Goal: Task Accomplishment & Management: Complete application form

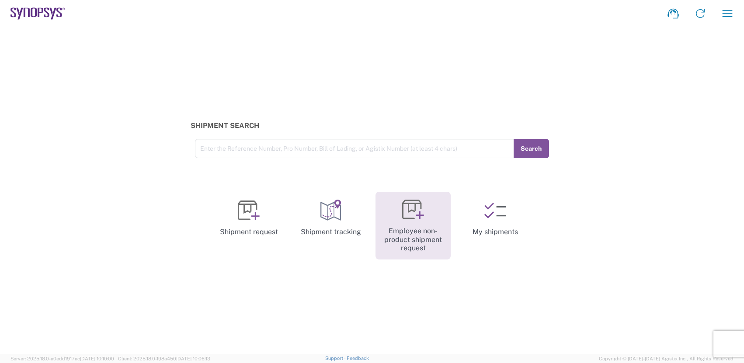
click at [404, 224] on link "Employee non-product shipment request" at bounding box center [413, 226] width 75 height 68
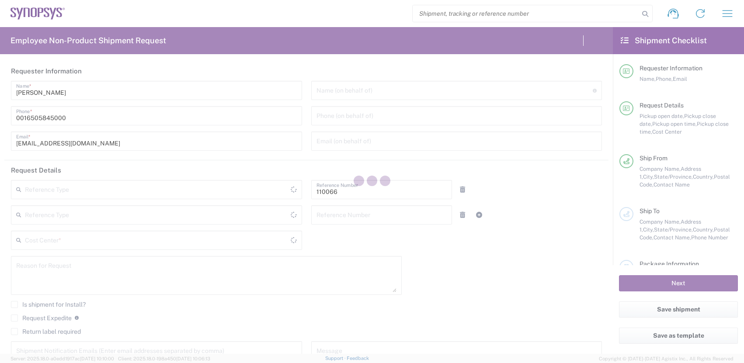
type input "Department"
type input "Delivered at Place"
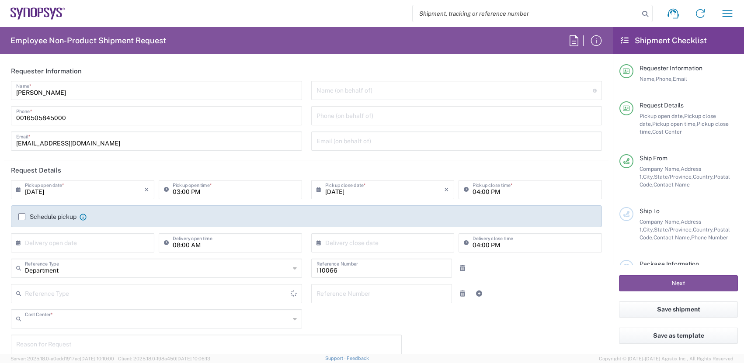
type input "US01, CIO, IT, ESS2 110066"
type input "United States"
type input "California"
type input "United States"
type input "Headquarters USSV"
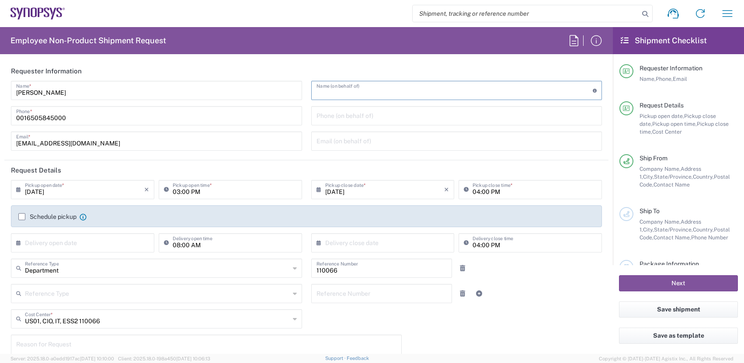
click at [370, 89] on input "text" at bounding box center [455, 89] width 277 height 15
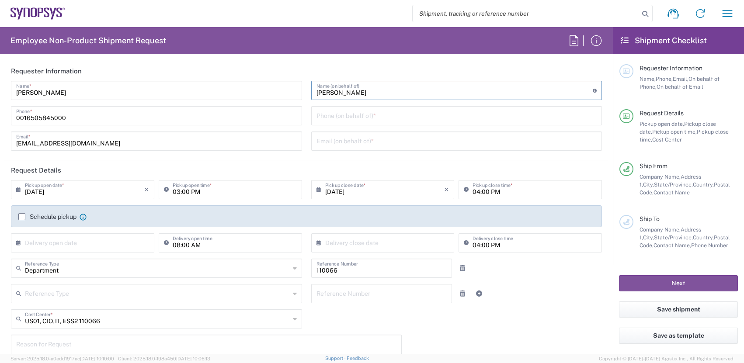
type input "Steve Williams"
click at [352, 114] on input "tel" at bounding box center [457, 115] width 281 height 15
paste input "831 234 8057"
click at [339, 118] on input "831 234 8057" at bounding box center [457, 115] width 281 height 15
type input "831-234-8057"
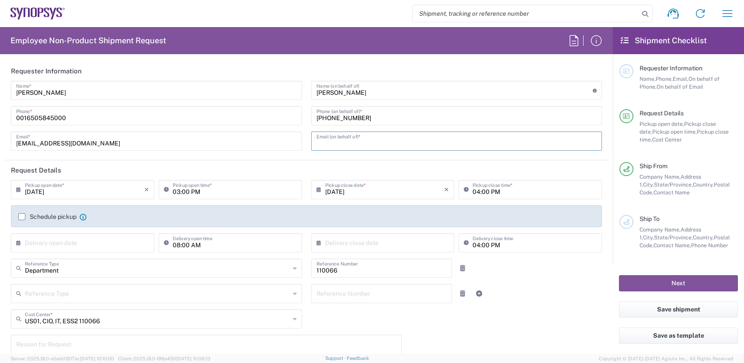
drag, startPoint x: 361, startPoint y: 138, endPoint x: 413, endPoint y: 143, distance: 51.9
click at [361, 138] on input "text" at bounding box center [457, 140] width 281 height 15
click at [364, 140] on input "text" at bounding box center [457, 140] width 281 height 15
click at [394, 141] on input "text" at bounding box center [457, 140] width 281 height 15
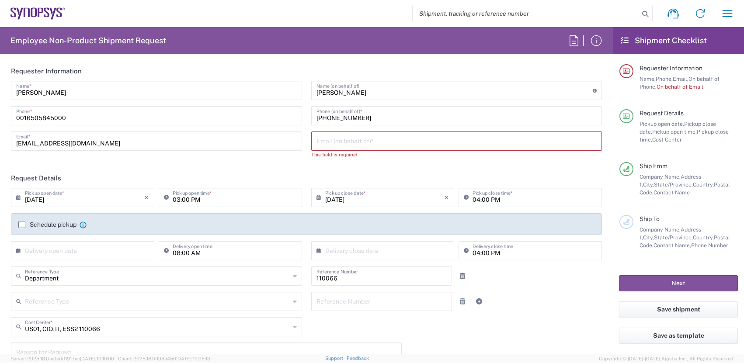
click at [342, 142] on input "text" at bounding box center [457, 140] width 281 height 15
paste input "wsteve@synopsys.com"
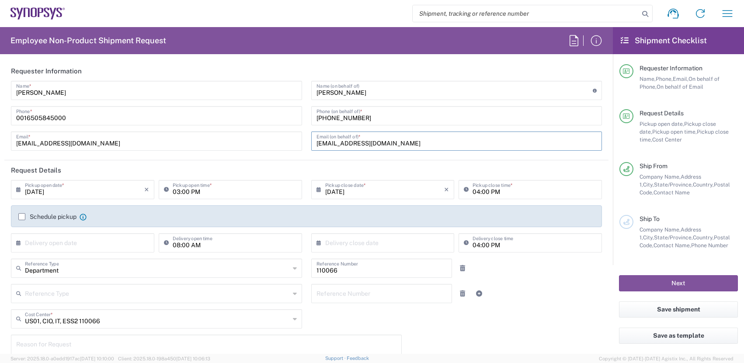
type input "wsteve@synopsys.com"
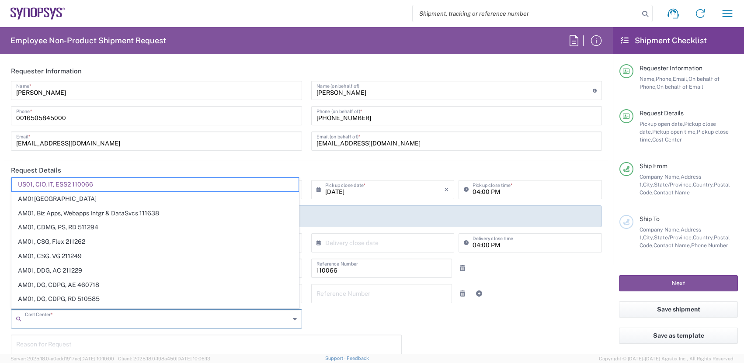
click at [177, 320] on input "text" at bounding box center [157, 318] width 265 height 15
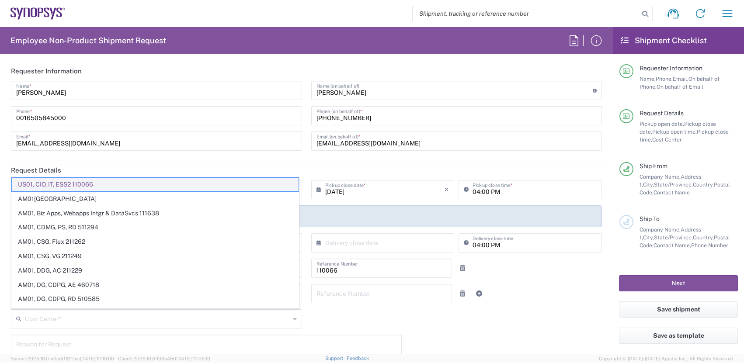
click at [150, 183] on span "US01, CIO, IT, ESS2 110066" at bounding box center [155, 185] width 287 height 14
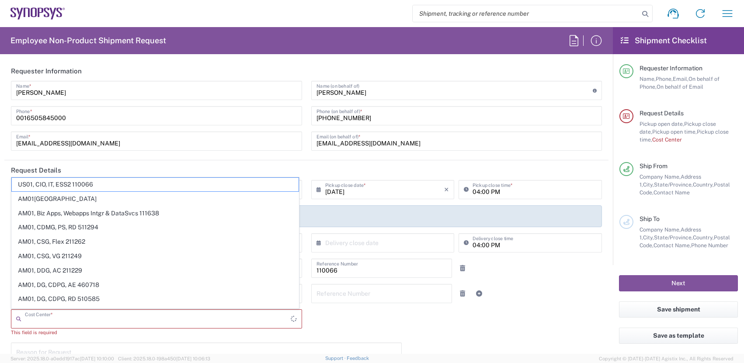
drag, startPoint x: 55, startPoint y: 321, endPoint x: 87, endPoint y: 309, distance: 33.9
click at [86, 310] on div "Cost Center *" at bounding box center [156, 319] width 291 height 19
type input "us01, sg"
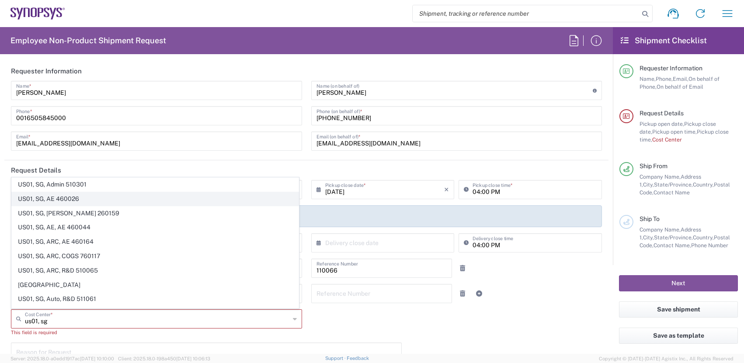
click at [81, 195] on span "US01, SG, AE 460026" at bounding box center [155, 199] width 287 height 14
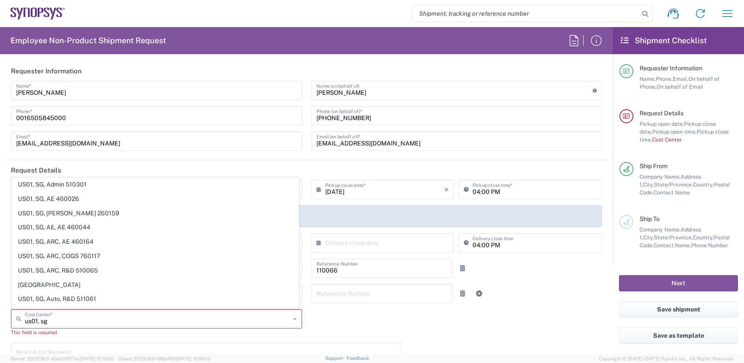
type input "460026"
type input "US01, SG, AE 460026"
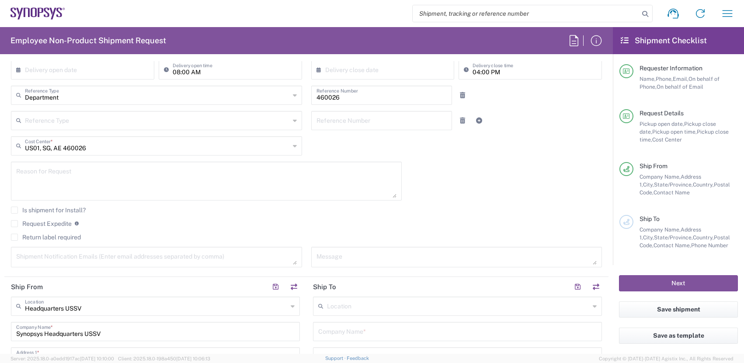
scroll to position [175, 0]
click at [19, 234] on label "Return label required" at bounding box center [46, 235] width 70 height 7
click at [14, 236] on input "Return label required" at bounding box center [14, 236] width 0 height 0
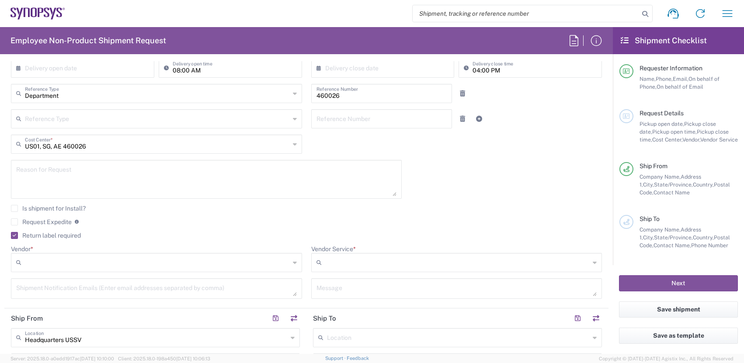
click at [169, 265] on input "Vendor *" at bounding box center [157, 263] width 265 height 14
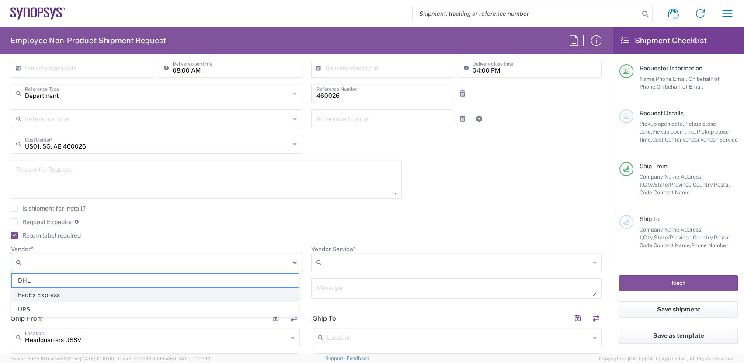
click at [107, 296] on span "FedEx Express" at bounding box center [155, 296] width 287 height 14
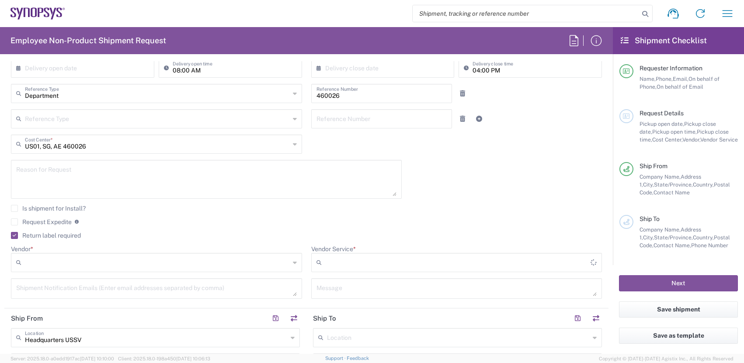
type input "FedEx Express"
click at [340, 262] on input "Vendor Service *" at bounding box center [457, 263] width 265 height 14
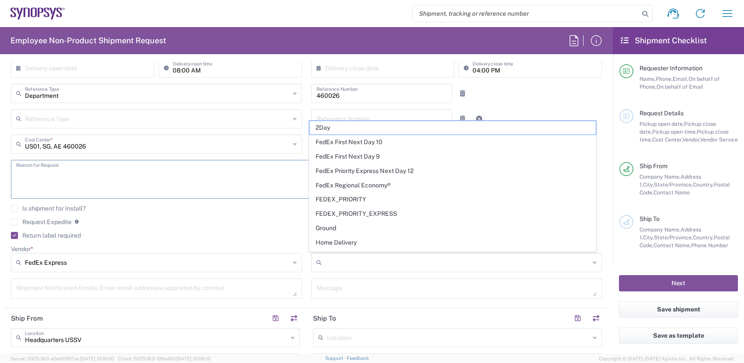
click at [255, 168] on textarea at bounding box center [206, 180] width 381 height 34
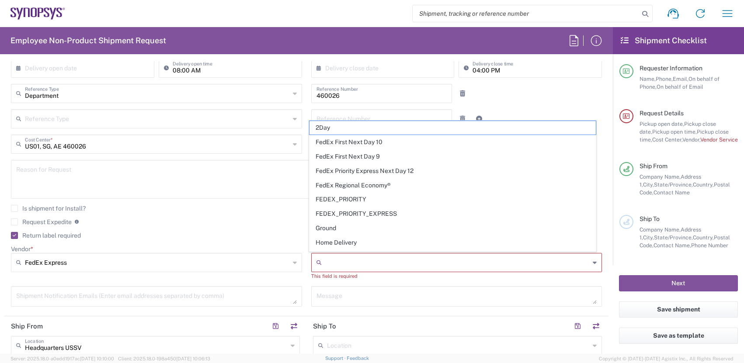
click at [381, 263] on input "Vendor Service *" at bounding box center [457, 263] width 265 height 14
click at [333, 126] on span "2Day" at bounding box center [453, 128] width 287 height 14
type input "2Day"
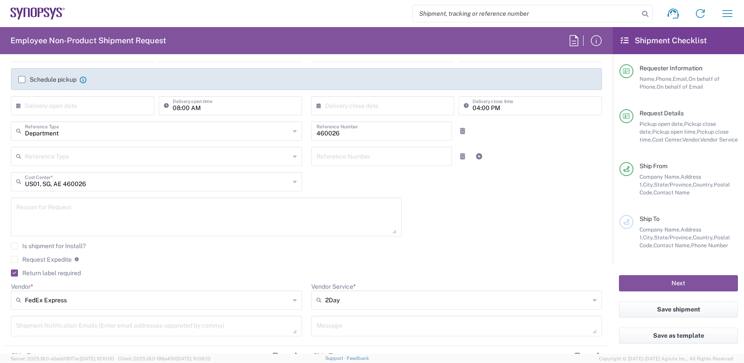
scroll to position [0, 0]
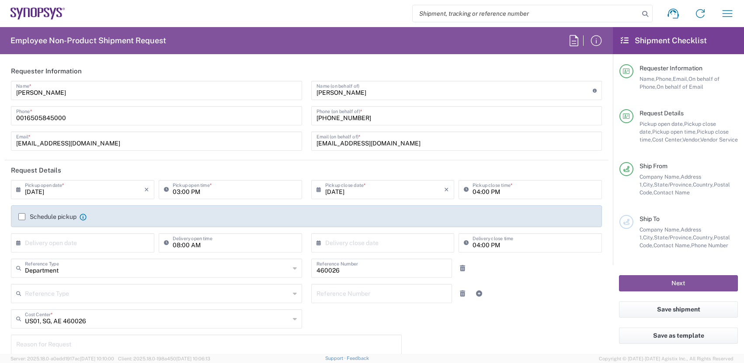
click at [367, 97] on div "Steve Williams Name (on behalf of) Expedite requests must include authorized ap…" at bounding box center [456, 90] width 291 height 19
drag, startPoint x: 367, startPoint y: 95, endPoint x: 337, endPoint y: 93, distance: 30.7
click at [325, 93] on input "Steve Williams" at bounding box center [455, 89] width 277 height 15
click at [381, 91] on input "Steve Williams" at bounding box center [455, 89] width 277 height 15
drag, startPoint x: 374, startPoint y: 94, endPoint x: 267, endPoint y: 91, distance: 107.7
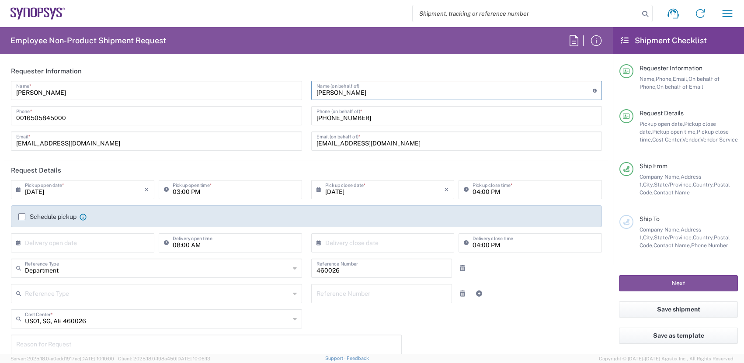
click at [267, 91] on div "Jacqueline Do Name * 0016505845000 Phone * jdo@synopsys.com Email * Steve Willi…" at bounding box center [307, 119] width 601 height 76
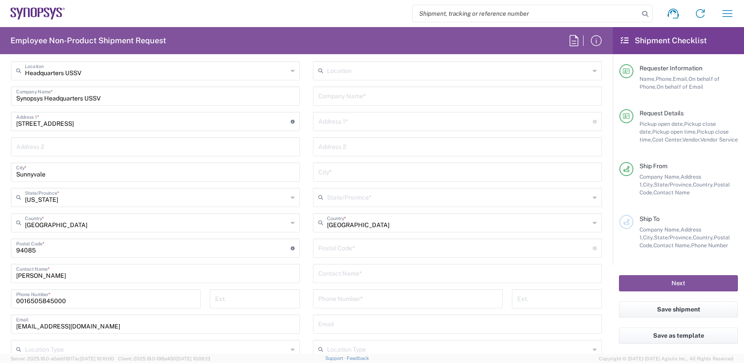
scroll to position [455, 0]
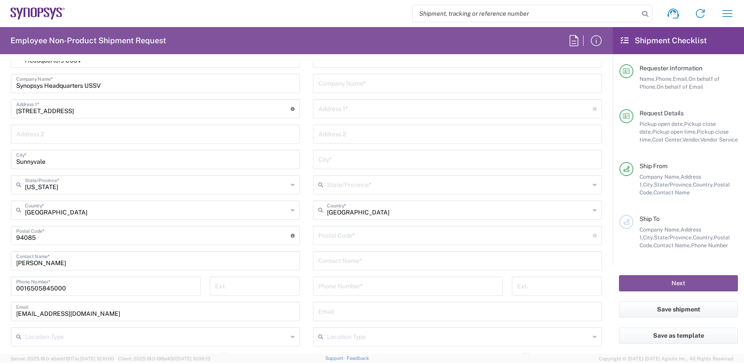
click at [336, 259] on input "text" at bounding box center [457, 260] width 279 height 15
paste input "Steve Williams"
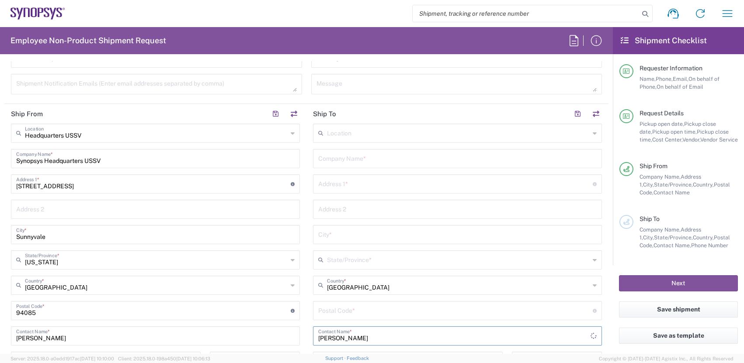
scroll to position [350, 0]
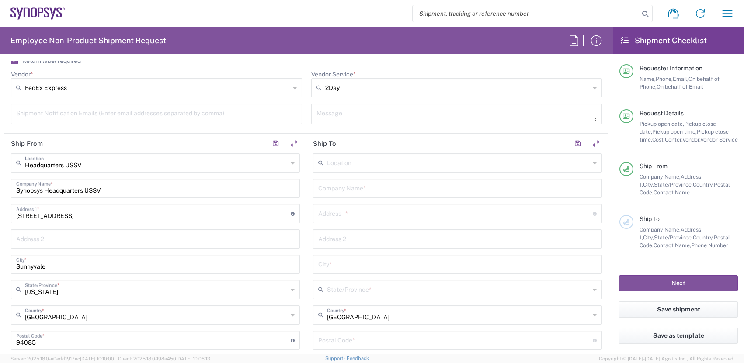
type input "Steve Williams"
click at [352, 188] on input "text" at bounding box center [457, 187] width 279 height 15
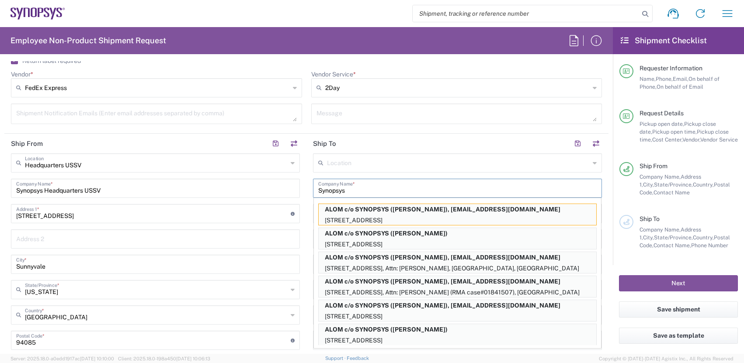
type input "Synopsys"
click at [424, 155] on input "text" at bounding box center [458, 162] width 263 height 15
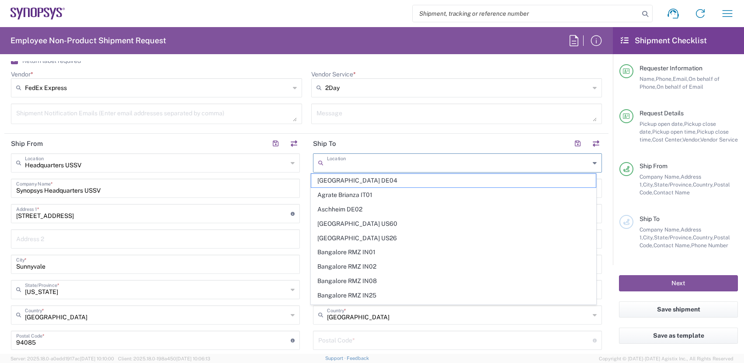
click at [302, 175] on main "Headquarters USSV Location Headquarters USSV Aachen DE04 Agrate Brianza IT01 As…" at bounding box center [155, 313] width 302 height 318
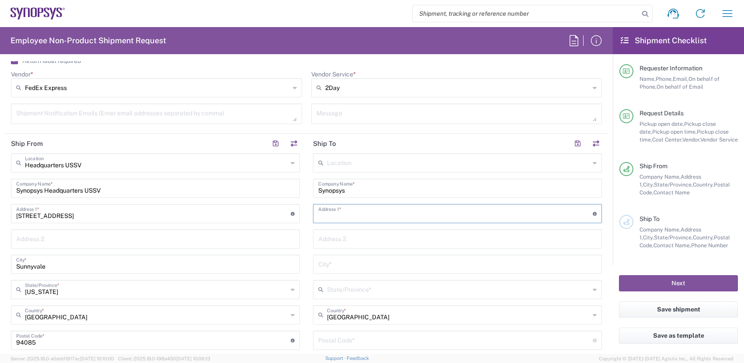
click at [337, 210] on input "text" at bounding box center [455, 213] width 275 height 15
click at [416, 204] on div "Address 1 * For cross streets use street names with '&' or 'and' in between. Fo…" at bounding box center [457, 213] width 289 height 19
click at [415, 211] on input "text" at bounding box center [455, 213] width 275 height 15
paste input "711 Spring St."
type input "711 Spring St."
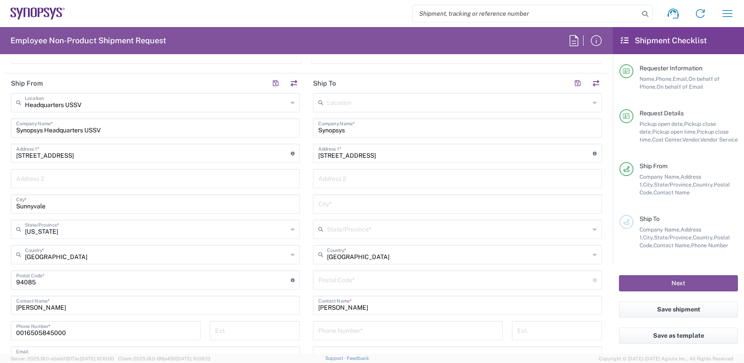
scroll to position [420, 0]
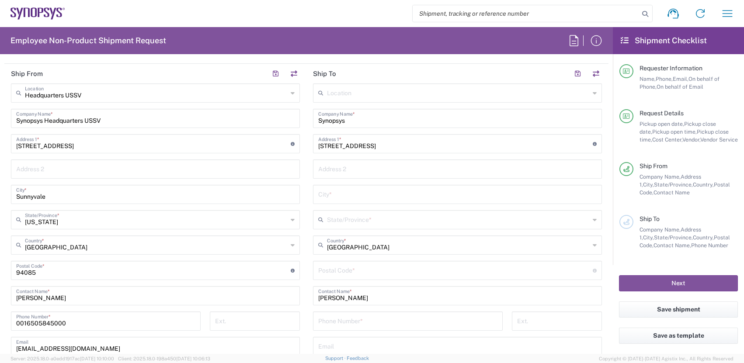
click at [339, 192] on input "text" at bounding box center [457, 193] width 279 height 15
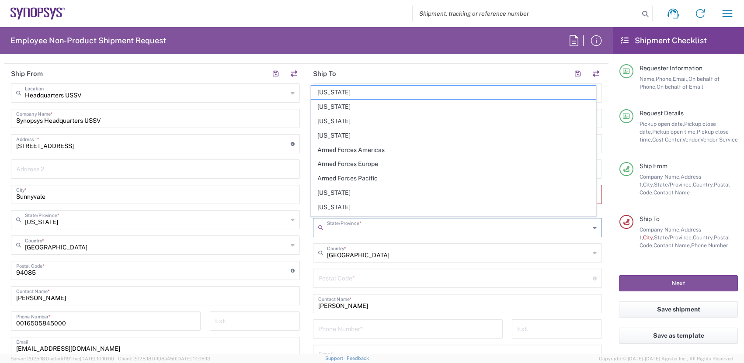
click at [341, 221] on input "text" at bounding box center [458, 227] width 263 height 15
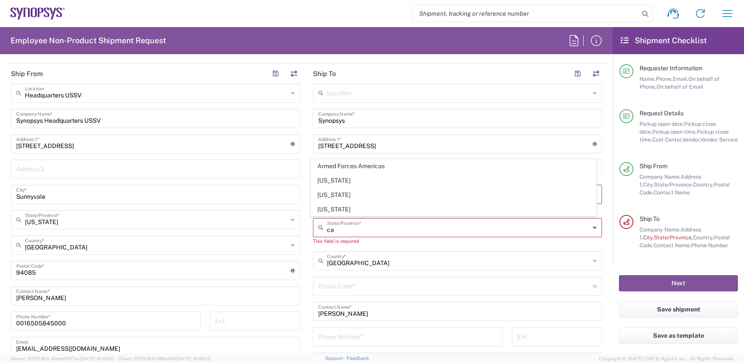
type input "California"
type input "09/04/2025"
type input "Residential/Home"
type input "Headquarters USSV"
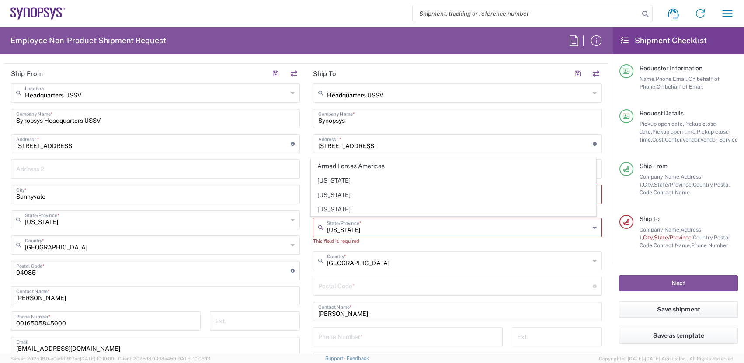
type input "Sunnyvale"
type input "94085"
type input "669-246-3765"
type input "Business (General)"
type input "Medium Box"
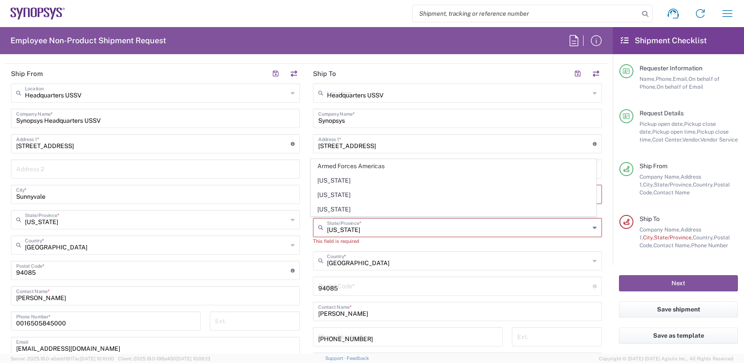
type input "1"
type input "13"
type input "11.5"
type input "2.5"
type input "5"
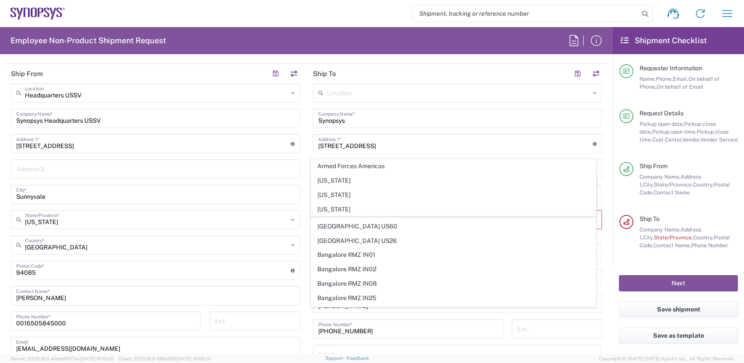
type input "Headquarters USSV"
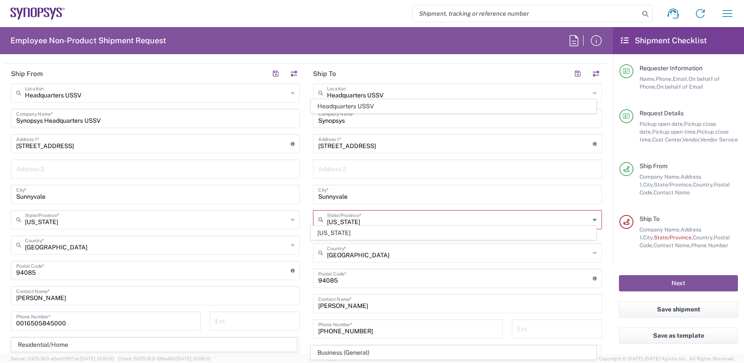
scroll to position [490, 0]
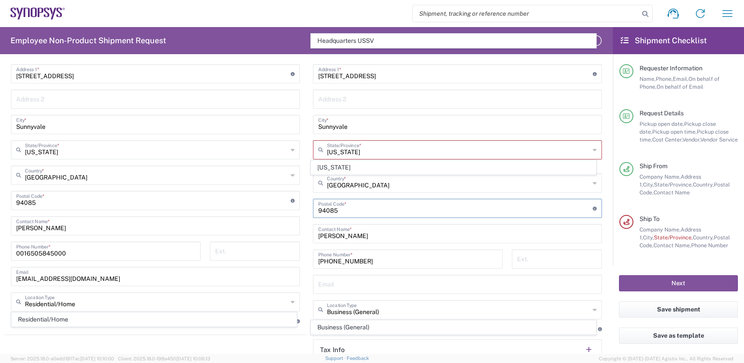
drag, startPoint x: 346, startPoint y: 210, endPoint x: 290, endPoint y: 204, distance: 55.9
click at [290, 204] on div "Ship From Headquarters USSV Location Headquarters USSV Aachen DE04 Agrate Brian…" at bounding box center [306, 193] width 605 height 398
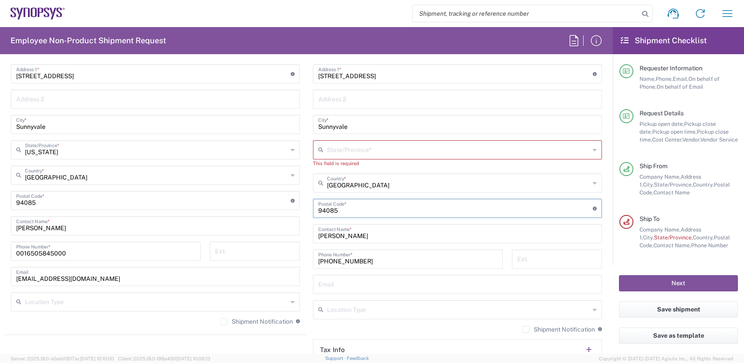
paste input "95060"
type input "95060"
click at [387, 150] on input "text" at bounding box center [458, 149] width 263 height 15
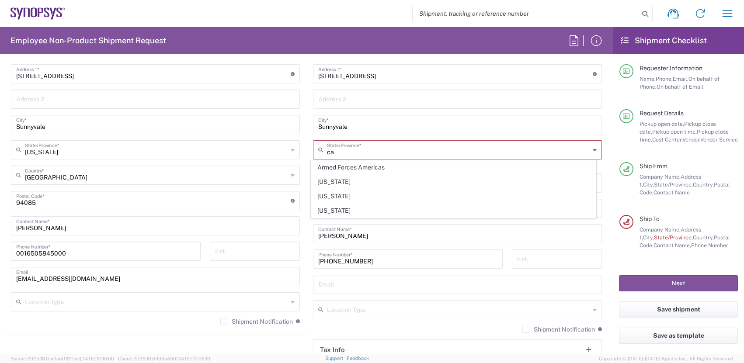
click at [357, 150] on input "ca" at bounding box center [458, 149] width 263 height 15
type input "c"
type input "Cali"
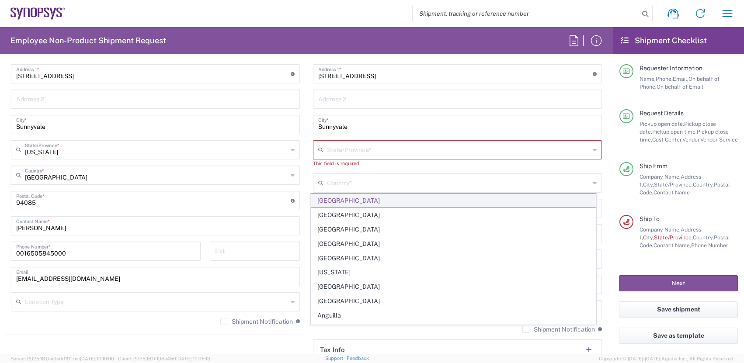
click at [357, 203] on span "United States" at bounding box center [453, 201] width 285 height 14
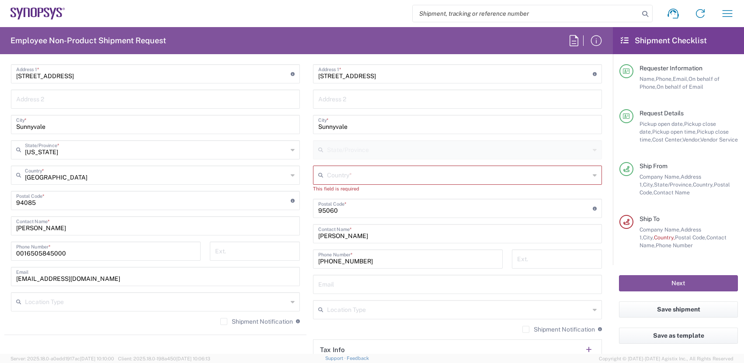
click at [400, 180] on input "text" at bounding box center [458, 174] width 263 height 15
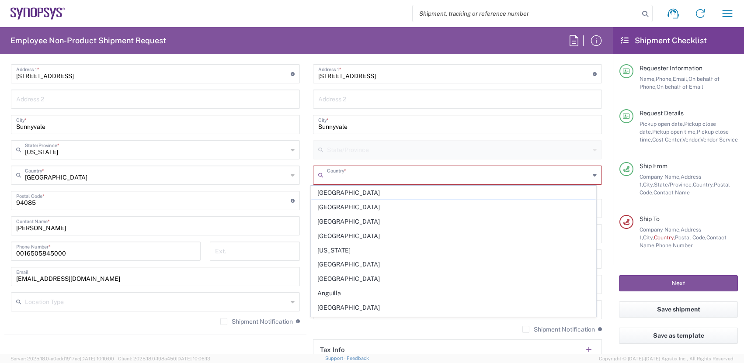
click at [339, 174] on input "text" at bounding box center [458, 174] width 263 height 15
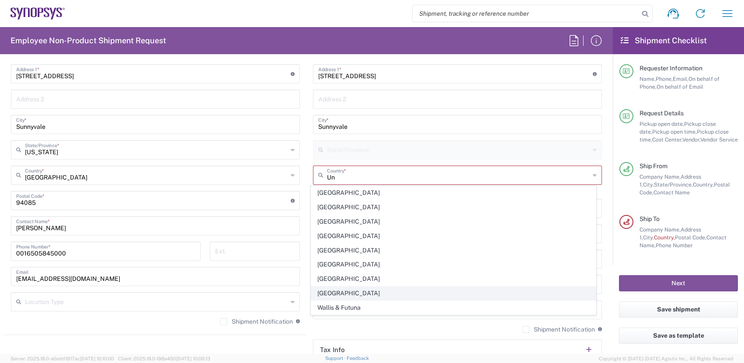
click at [343, 287] on span "United States" at bounding box center [453, 294] width 285 height 14
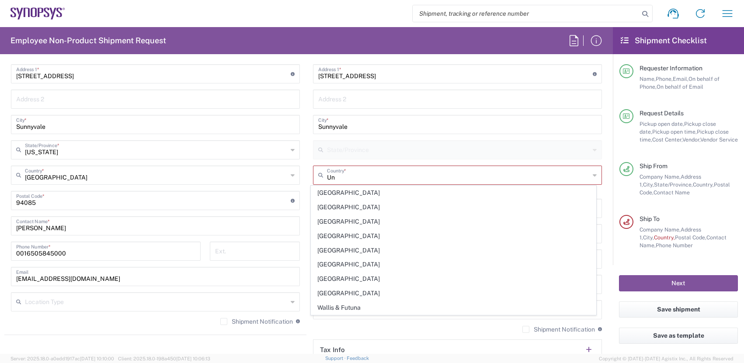
type input "United States"
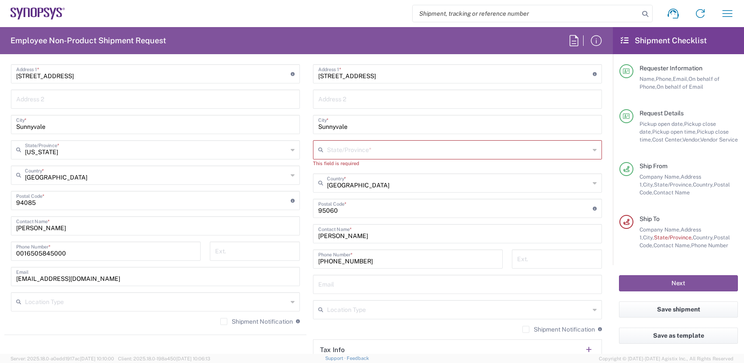
click at [593, 149] on div "State/Province *" at bounding box center [457, 149] width 289 height 19
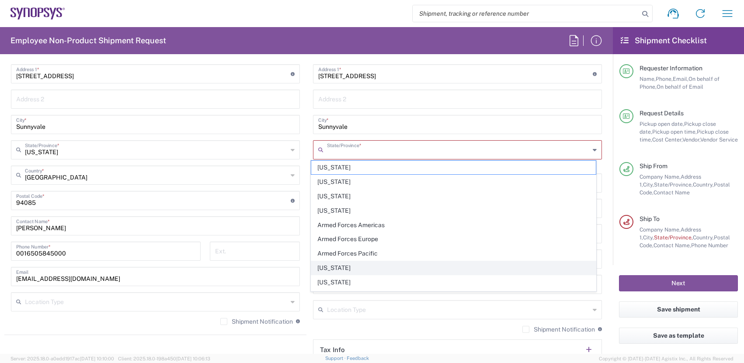
click at [358, 267] on span "California" at bounding box center [453, 269] width 285 height 14
type input "California"
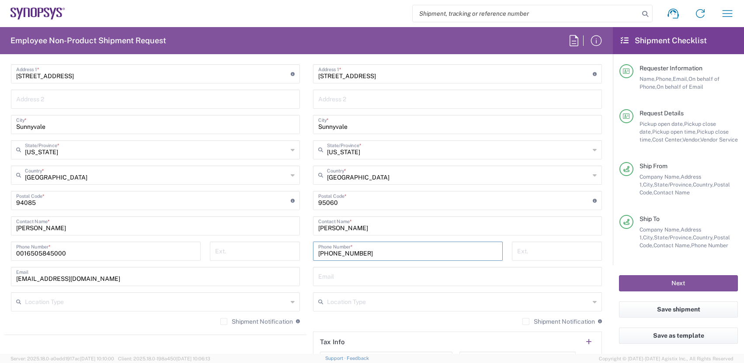
drag, startPoint x: 379, startPoint y: 248, endPoint x: 232, endPoint y: 245, distance: 147.0
click at [232, 245] on div "Ship From Headquarters USSV Location Headquarters USSV Aachen DE04 Agrate Brian…" at bounding box center [306, 189] width 605 height 391
paste input "831 234 8057"
click at [342, 252] on input "831 234 8057" at bounding box center [407, 250] width 179 height 15
click at [325, 251] on input "831 234-8057" at bounding box center [407, 250] width 179 height 15
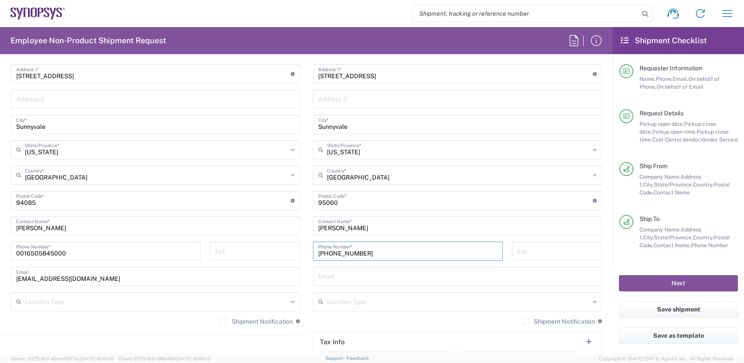
click at [328, 252] on input "831 234-8057" at bounding box center [407, 250] width 179 height 15
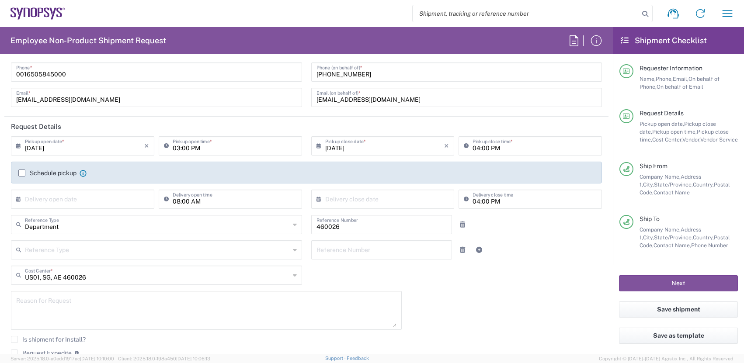
scroll to position [0, 0]
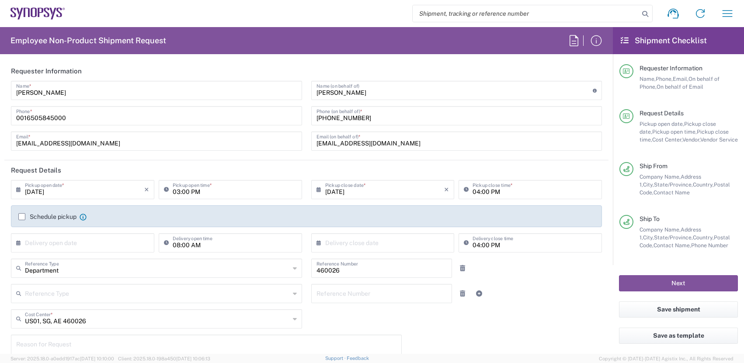
type input "831-234-8057"
click at [173, 195] on input "03:00 PM" at bounding box center [235, 189] width 124 height 15
type input "04:00 PM"
click at [79, 243] on input "text" at bounding box center [84, 242] width 119 height 15
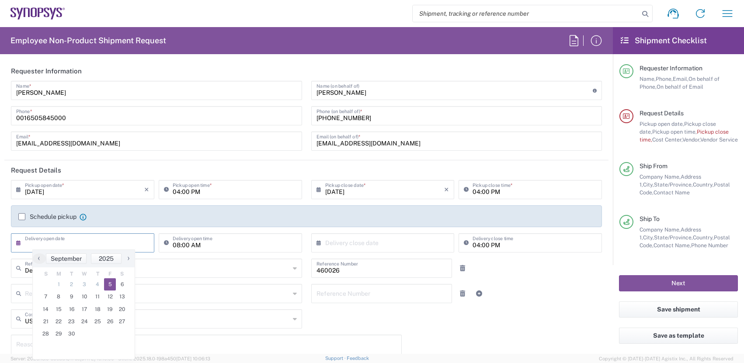
click at [108, 286] on span "5" at bounding box center [110, 285] width 12 height 12
type input "09/05/2025"
click at [177, 245] on input "08:00 AM" at bounding box center [235, 242] width 124 height 15
click at [190, 243] on input "4:00 AM" at bounding box center [235, 242] width 124 height 15
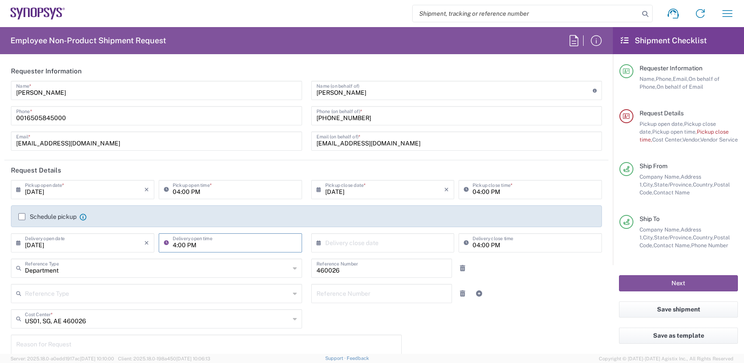
type input "04:00 PM"
click at [385, 246] on input "text" at bounding box center [384, 242] width 119 height 15
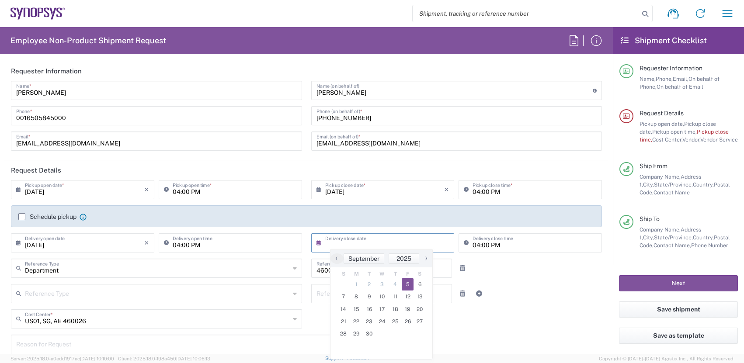
click at [412, 287] on span "5" at bounding box center [408, 285] width 12 height 12
type input "09/05/2025"
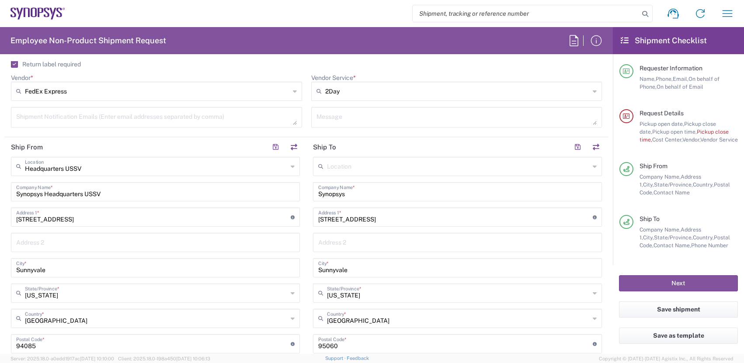
scroll to position [350, 0]
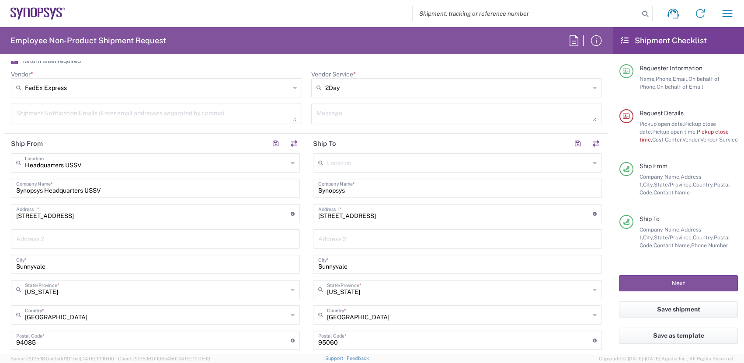
type input "California"
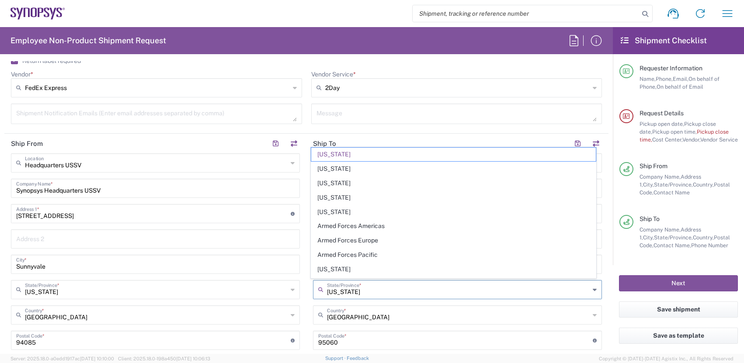
click at [427, 294] on input "California" at bounding box center [458, 289] width 263 height 15
type input "United States"
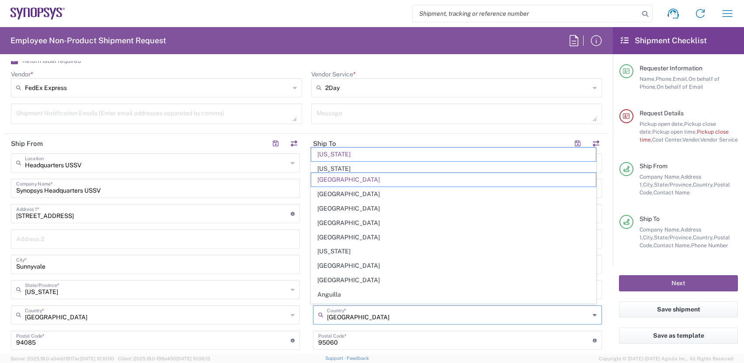
drag, startPoint x: 521, startPoint y: 318, endPoint x: 490, endPoint y: 314, distance: 30.3
click at [521, 318] on input "United States" at bounding box center [458, 314] width 263 height 15
click at [413, 116] on textarea at bounding box center [457, 113] width 281 height 15
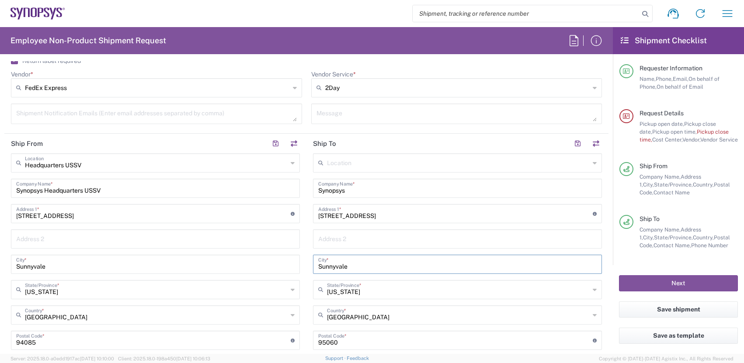
drag, startPoint x: 353, startPoint y: 267, endPoint x: 262, endPoint y: 262, distance: 92.0
click at [262, 262] on div "Ship From Headquarters USSV Location Headquarters USSV Aachen DE04 Agrate Brian…" at bounding box center [306, 329] width 605 height 391
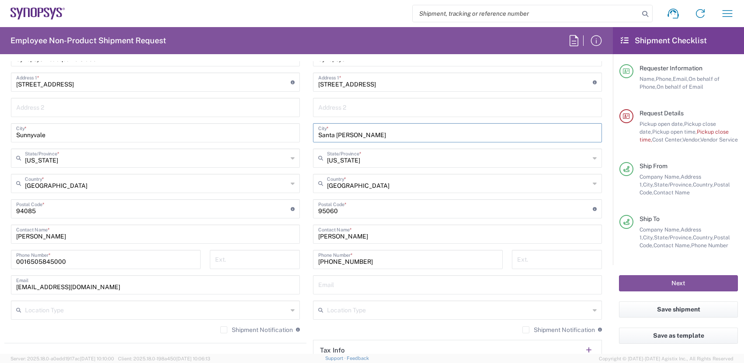
scroll to position [490, 0]
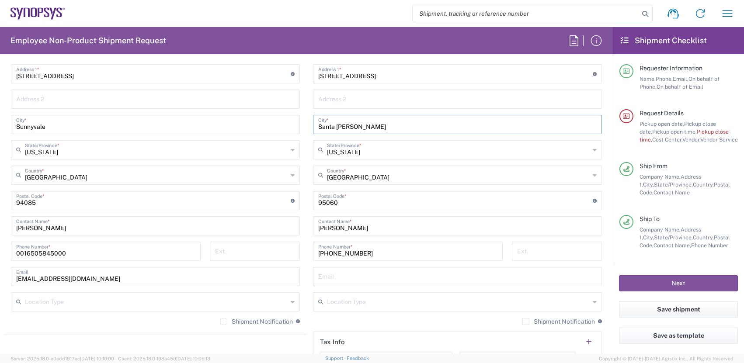
type input "Santa Cruz"
click at [379, 273] on input "text" at bounding box center [457, 276] width 279 height 15
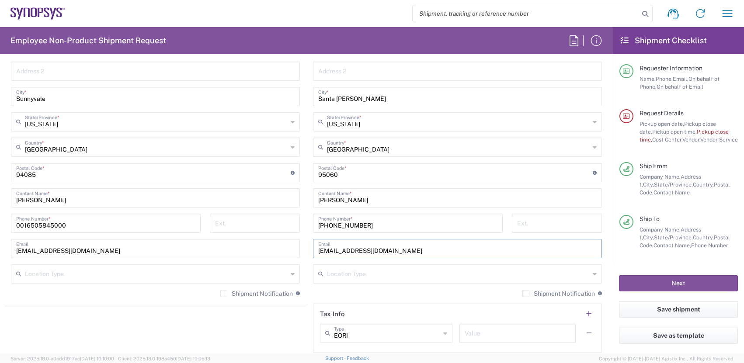
scroll to position [525, 0]
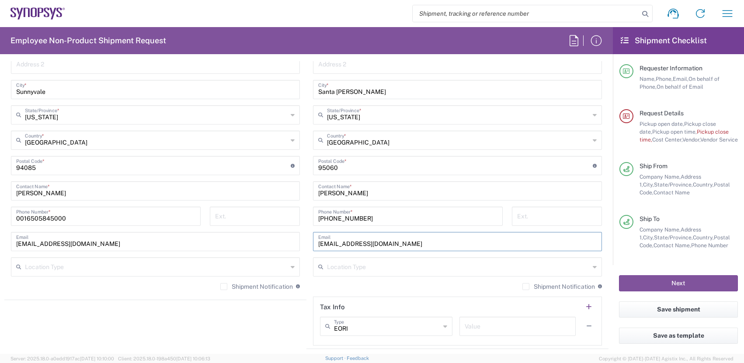
type input "wsteve@synopsys.com"
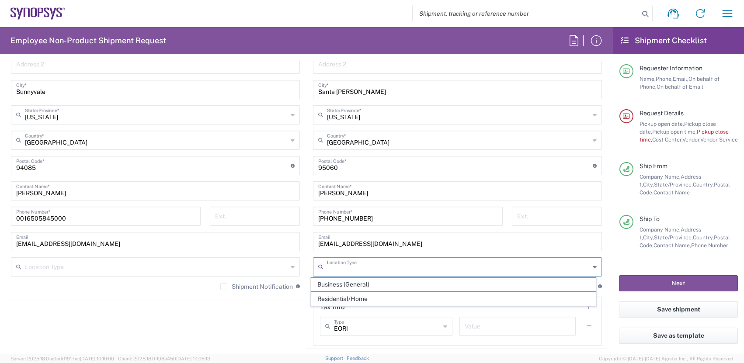
click at [509, 266] on input "text" at bounding box center [458, 266] width 263 height 15
click at [451, 304] on span "Residential/Home" at bounding box center [453, 300] width 285 height 14
type input "Residential/Home"
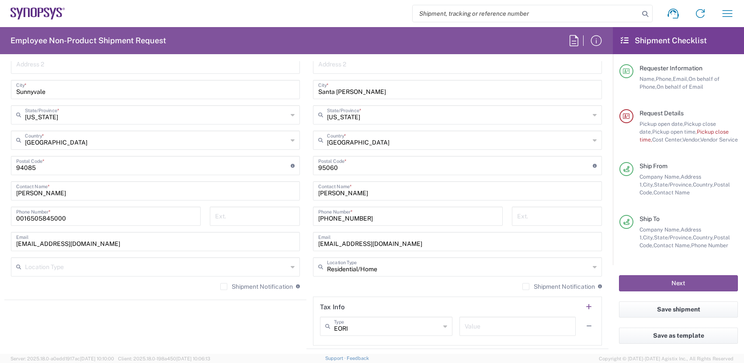
click at [35, 265] on input "text" at bounding box center [156, 266] width 263 height 15
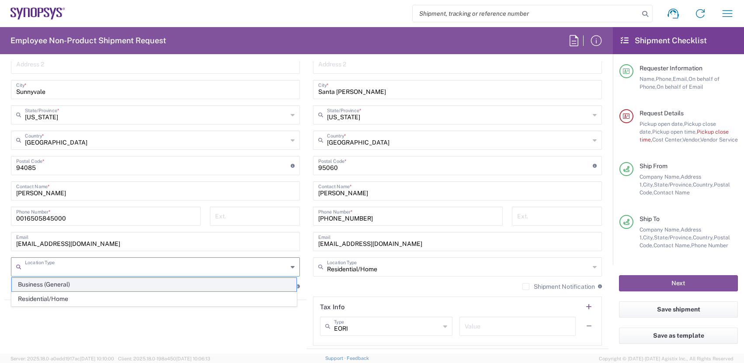
click at [45, 283] on span "Business (General)" at bounding box center [154, 285] width 285 height 14
type input "Business (General)"
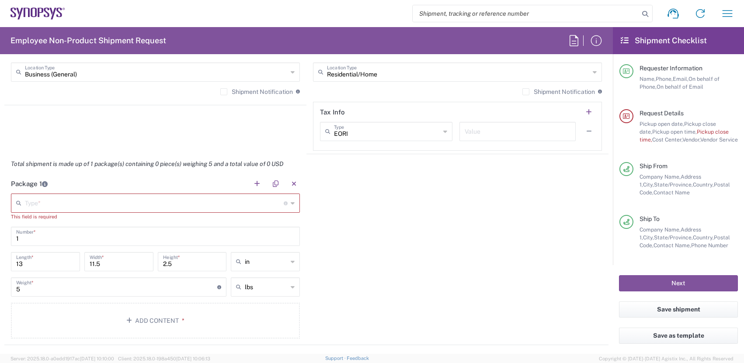
scroll to position [735, 0]
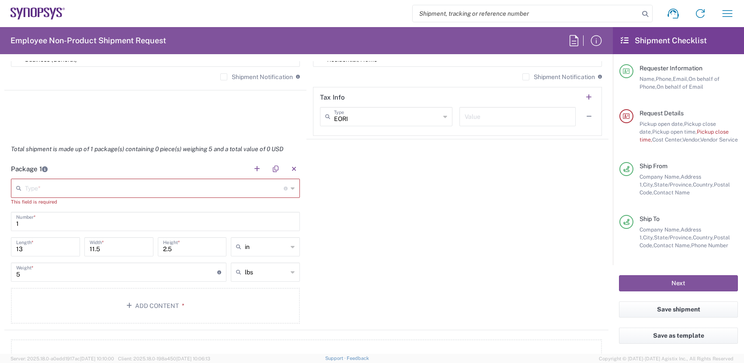
click at [80, 187] on input "text" at bounding box center [154, 187] width 259 height 15
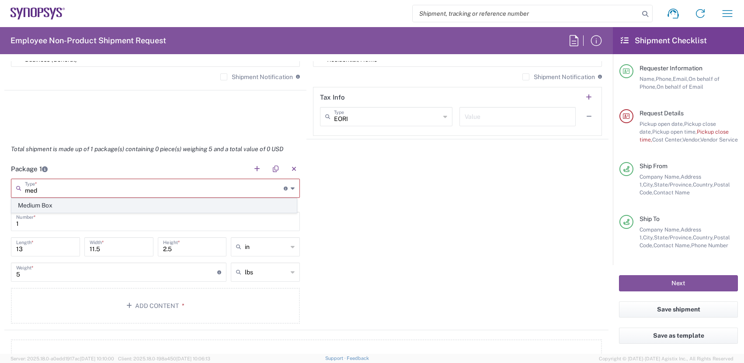
click at [31, 207] on span "Medium Box" at bounding box center [154, 206] width 285 height 14
type input "Medium Box"
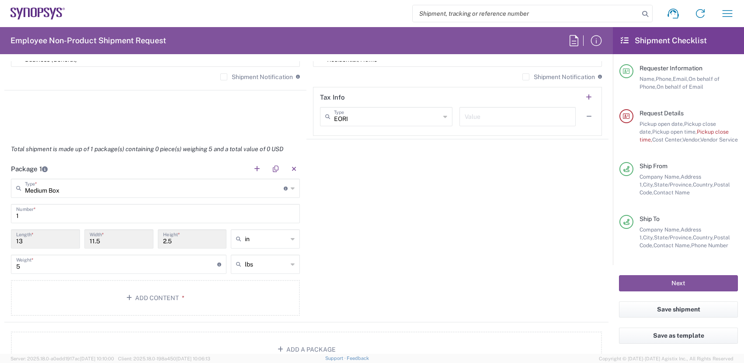
click at [390, 305] on div "Package 1 Medium Box Type * Material used to package goods Medium Box 1 Number …" at bounding box center [306, 241] width 605 height 164
click at [403, 259] on div "Package 1 Medium Box Type * Material used to package goods Medium Box 1 Number …" at bounding box center [306, 241] width 605 height 164
click at [47, 213] on input "1" at bounding box center [155, 213] width 279 height 15
click at [416, 299] on div "Package 1 Medium Box Type * Material used to package goods Medium Box 1 Number …" at bounding box center [306, 241] width 605 height 164
click at [179, 297] on span "*" at bounding box center [182, 298] width 6 height 7
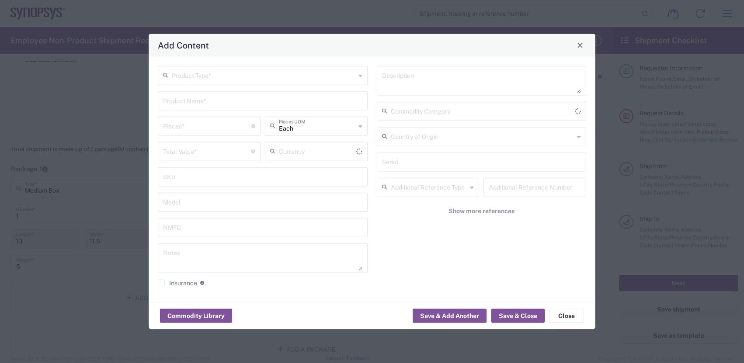
type input "US Dollar"
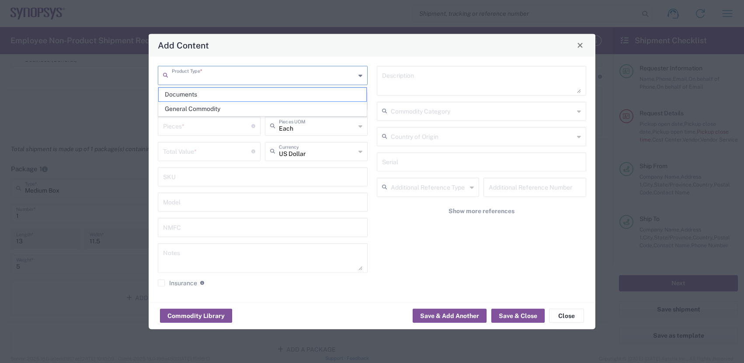
click at [204, 77] on input "text" at bounding box center [264, 74] width 184 height 15
click at [187, 108] on span "General Commodity" at bounding box center [263, 109] width 208 height 14
type input "General Commodity"
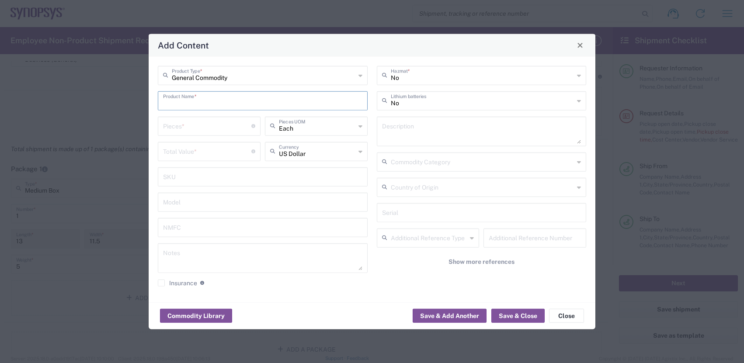
click at [187, 100] on input "text" at bounding box center [262, 99] width 199 height 15
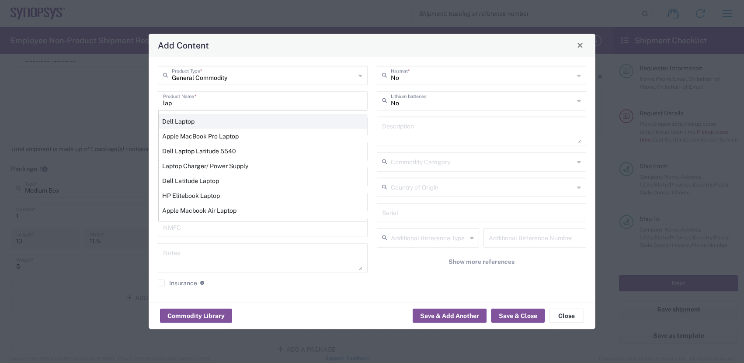
click at [186, 119] on div "Dell Laptop" at bounding box center [263, 121] width 208 height 15
type input "Dell Laptop"
type textarea "Dell Laptop"
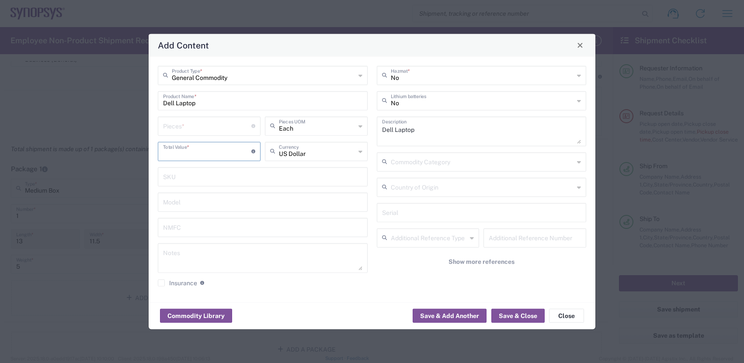
click at [218, 150] on input "number" at bounding box center [207, 150] width 88 height 15
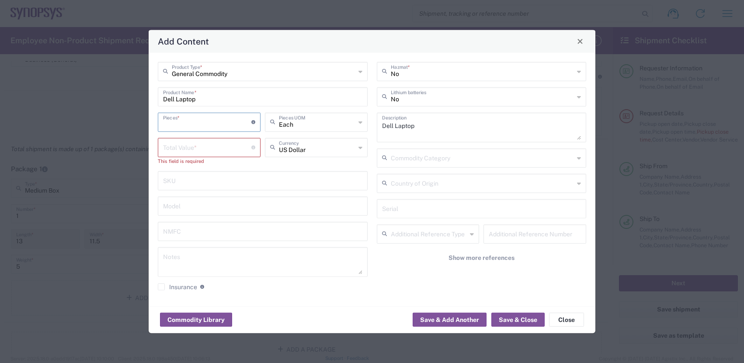
click at [206, 128] on input "number" at bounding box center [207, 121] width 88 height 15
type input "1"
click at [199, 149] on input "number" at bounding box center [207, 146] width 88 height 15
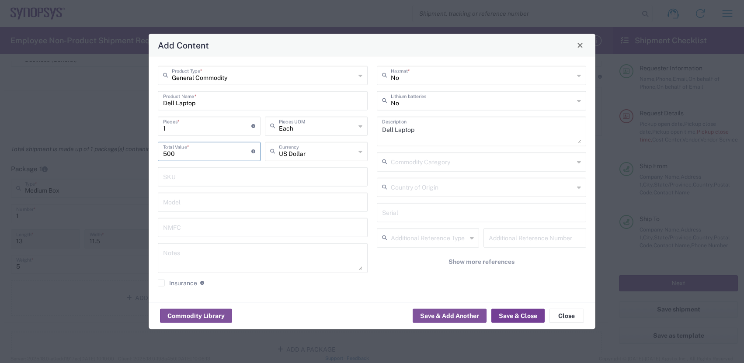
type input "500"
click at [531, 317] on button "Save & Close" at bounding box center [518, 316] width 53 height 14
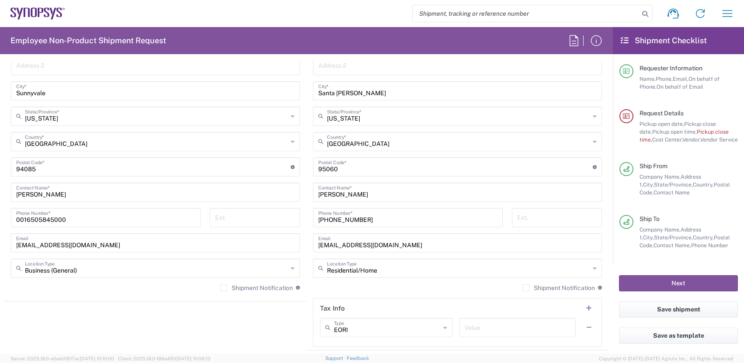
scroll to position [525, 0]
click at [683, 282] on button "Next" at bounding box center [678, 284] width 119 height 16
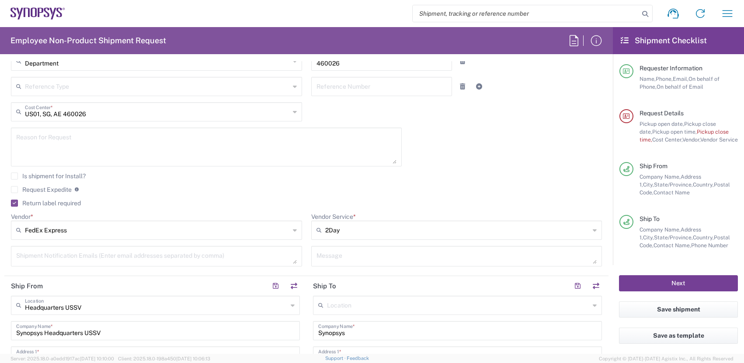
scroll to position [121, 0]
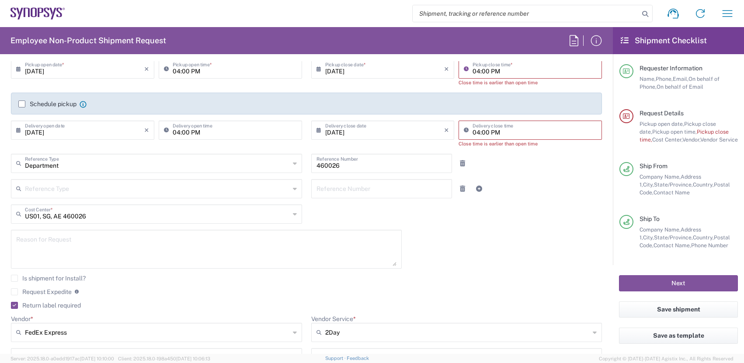
click at [479, 74] on input "04:00 PM" at bounding box center [535, 68] width 124 height 15
type input "05:00 PM"
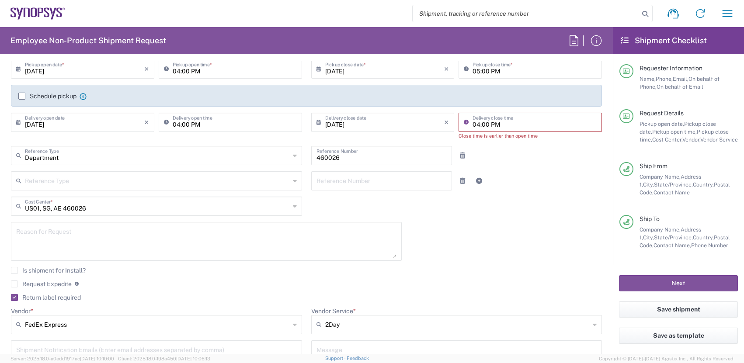
click at [475, 134] on agx-time-control "04:00 PM Delivery close time Close time is earlier than open time" at bounding box center [530, 126] width 143 height 27
type input "5"
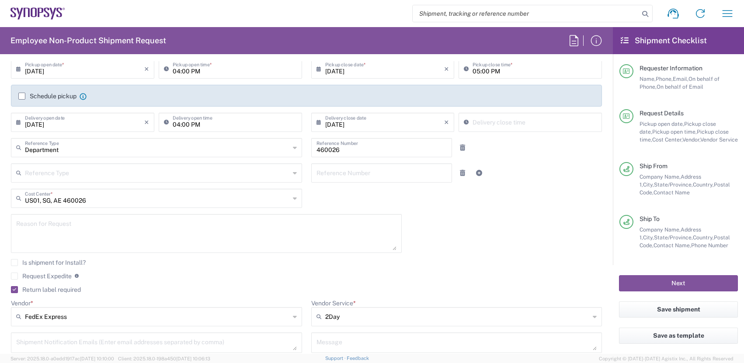
click at [511, 179] on div "Reference Type Customer Ref Department Invoice Number Purchase Order RMA Refere…" at bounding box center [307, 176] width 601 height 25
click at [498, 123] on input "03:04 PM" at bounding box center [535, 121] width 124 height 15
click at [482, 121] on input "5:04 PM" at bounding box center [535, 121] width 124 height 15
type input "5:00PM"
click at [552, 195] on div "09/05/2025 × Pickup open date * Cancel Apply 04:00 PM Pickup open time * 09/05/…" at bounding box center [307, 209] width 601 height 300
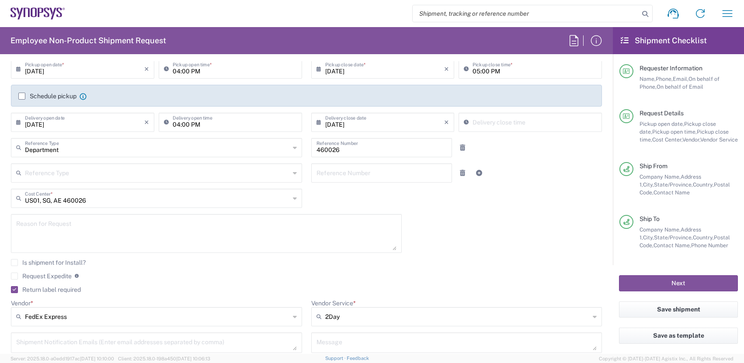
click at [518, 143] on div "Department Reference Type Department Customer Ref Invoice Number Purchase Order…" at bounding box center [307, 150] width 601 height 25
click at [509, 119] on input "03:04 PM" at bounding box center [535, 121] width 124 height 15
type input "05:00PM"
click at [526, 212] on div "09/05/2025 × Pickup open date * Cancel Apply 04:00 PM Pickup open time * 09/05/…" at bounding box center [307, 209] width 601 height 300
click at [512, 128] on input "03:04 PM" at bounding box center [535, 121] width 124 height 15
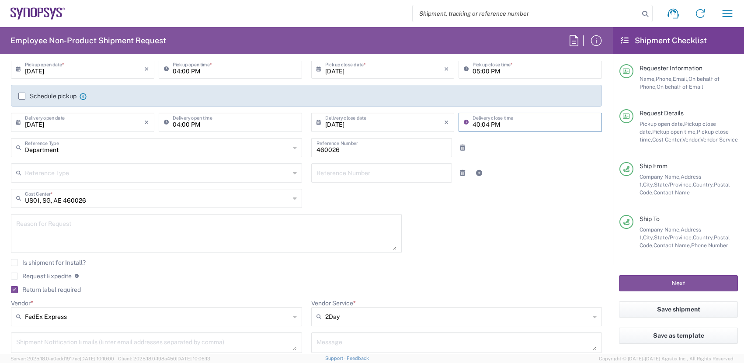
type input "40:04 PM"
click at [518, 132] on div "Delivery close time" at bounding box center [531, 125] width 148 height 25
click at [464, 120] on icon at bounding box center [468, 122] width 9 height 14
click at [559, 157] on div "Department Reference Type Department Customer Ref Invoice Number Purchase Order…" at bounding box center [307, 150] width 601 height 25
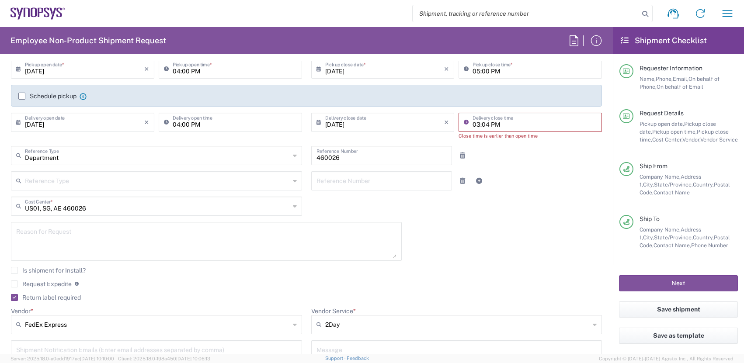
click at [508, 120] on input "03:04 PM" at bounding box center [535, 121] width 124 height 15
type input "05:00 PM"
click at [505, 188] on div "Reference Type Customer Ref Department Invoice Number Purchase Order RMA Refere…" at bounding box center [307, 183] width 601 height 25
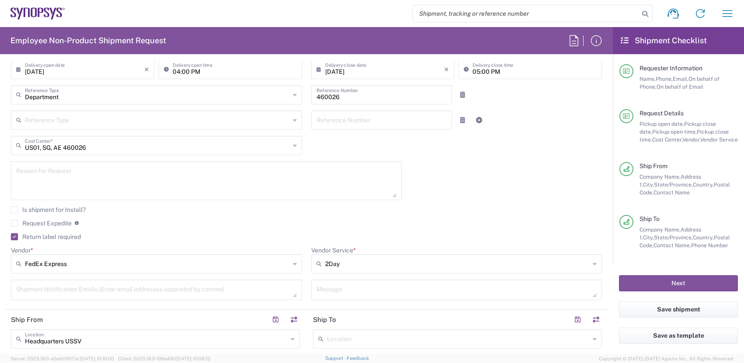
scroll to position [175, 0]
click at [683, 285] on button "Next" at bounding box center [678, 284] width 119 height 16
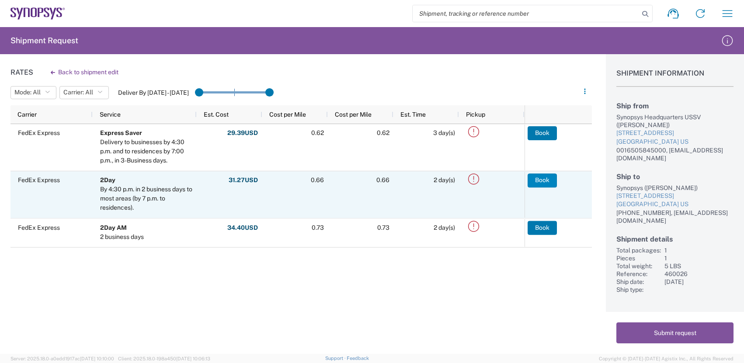
click at [542, 177] on button "Book" at bounding box center [542, 181] width 29 height 14
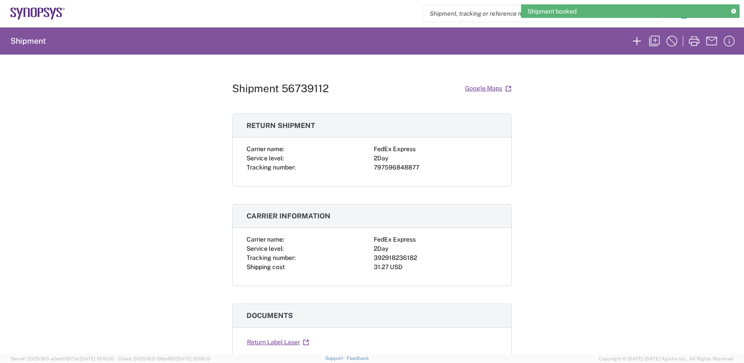
scroll to position [140, 0]
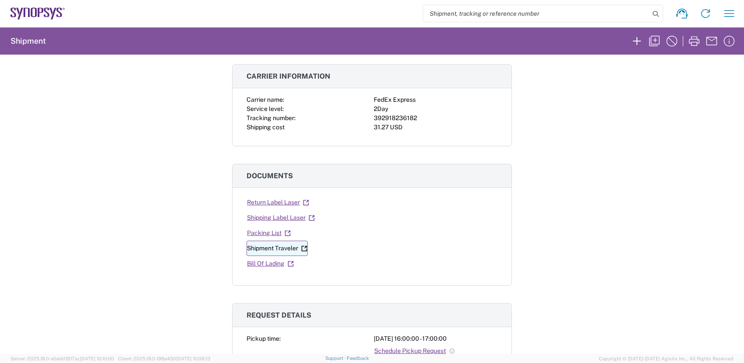
click at [281, 246] on link "Shipment Traveler" at bounding box center [277, 248] width 61 height 15
click at [280, 214] on link "Shipping Label Laser" at bounding box center [281, 217] width 69 height 15
click at [273, 202] on link "Return Label Laser" at bounding box center [278, 202] width 63 height 15
